Goal: Navigation & Orientation: Find specific page/section

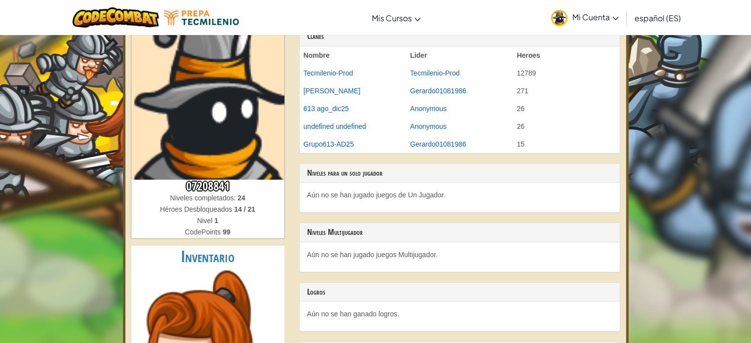
scroll to position [99, 0]
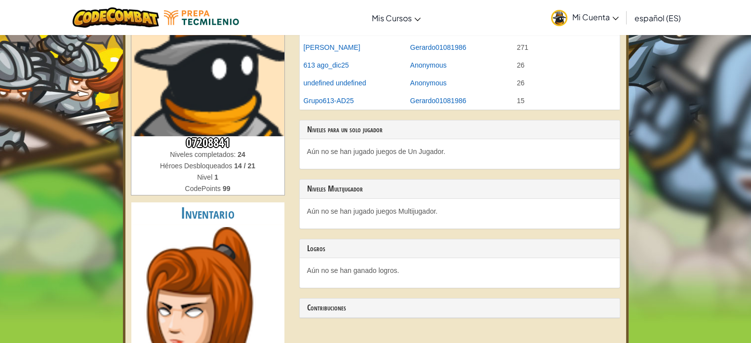
click at [345, 274] on p "Aún no se han ganado logros." at bounding box center [459, 271] width 305 height 10
click at [344, 271] on p "Aún no se han ganado logros." at bounding box center [459, 271] width 305 height 10
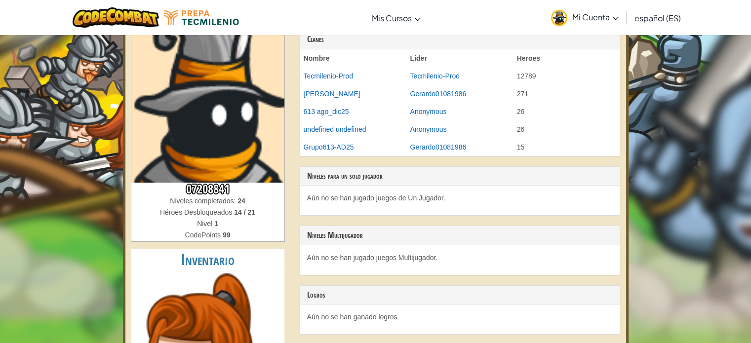
scroll to position [0, 0]
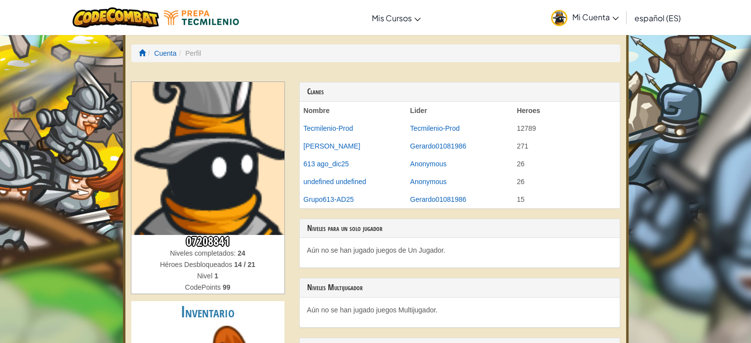
click at [195, 54] on li "Perfil" at bounding box center [188, 53] width 25 height 10
drag, startPoint x: 207, startPoint y: 54, endPoint x: 149, endPoint y: 55, distance: 58.3
click at [149, 55] on ol "Cuenta Perfil" at bounding box center [375, 53] width 489 height 18
click at [314, 80] on div at bounding box center [375, 77] width 489 height 10
click at [591, 24] on link "Mi Cuenta" at bounding box center [585, 17] width 78 height 31
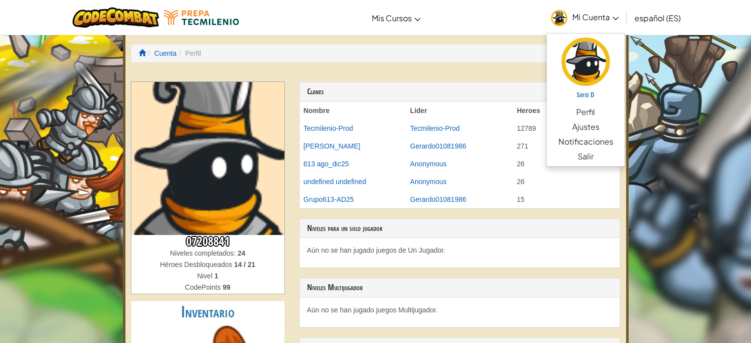
click at [591, 25] on link "Mi Cuenta" at bounding box center [585, 17] width 78 height 31
